Goal: Find specific page/section

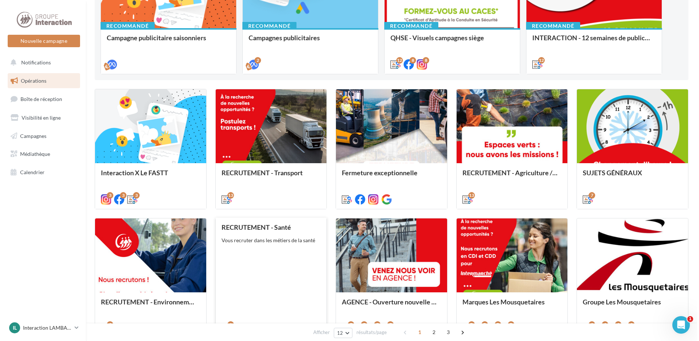
scroll to position [183, 0]
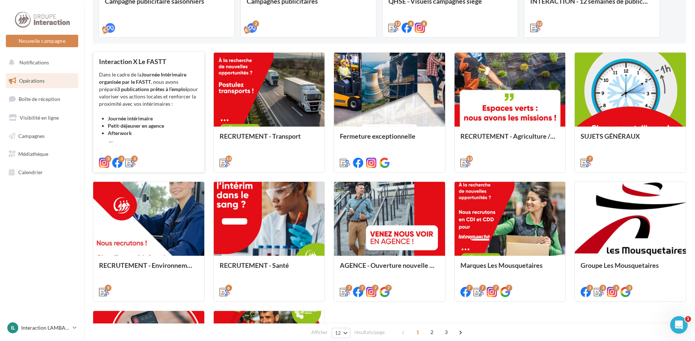
click at [153, 118] on li "Journée intérimaire" at bounding box center [153, 118] width 91 height 7
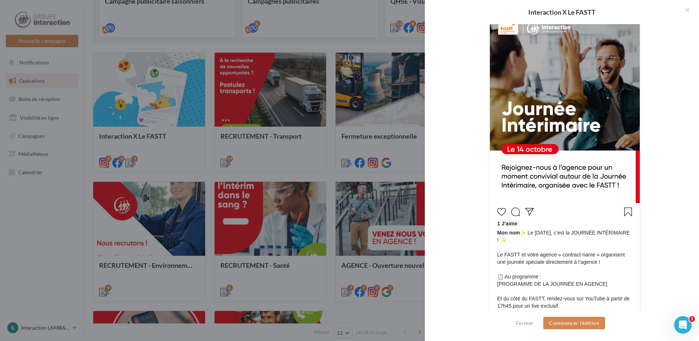
scroll to position [256, 0]
